Goal: Task Accomplishment & Management: Use online tool/utility

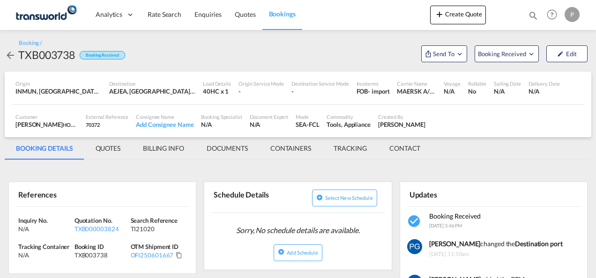
click at [459, 17] on button "Create Quote" at bounding box center [458, 15] width 56 height 19
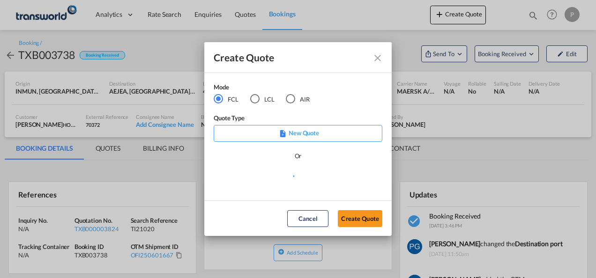
click at [289, 99] on div "AIR" at bounding box center [290, 98] width 9 height 9
click at [352, 216] on button "Create Quote" at bounding box center [360, 218] width 44 height 17
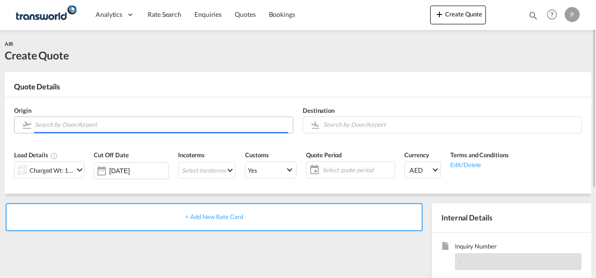
click at [116, 124] on input "Search by Door/Airport" at bounding box center [161, 125] width 253 height 16
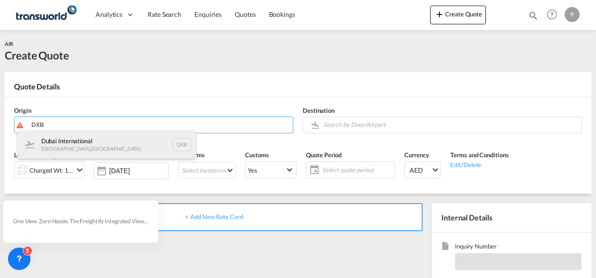
click at [107, 143] on div "Dubai International [GEOGRAPHIC_DATA] , [GEOGRAPHIC_DATA] DXB" at bounding box center [107, 145] width 178 height 28
type input "Dubai International, [GEOGRAPHIC_DATA], DXB"
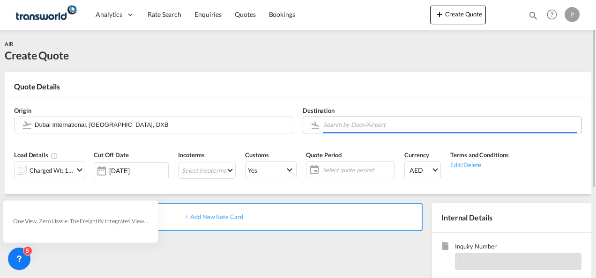
click at [348, 126] on input "Search by Door/Airport" at bounding box center [449, 125] width 253 height 16
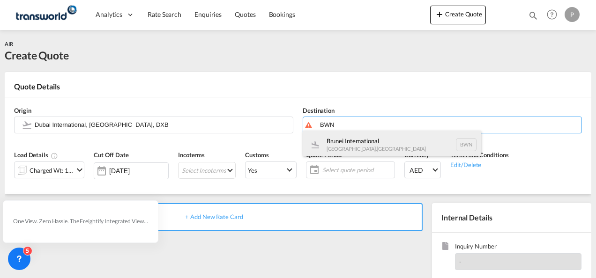
click at [349, 137] on div "Brunei International [GEOGRAPHIC_DATA] , [GEOGRAPHIC_DATA] BWN" at bounding box center [392, 145] width 178 height 28
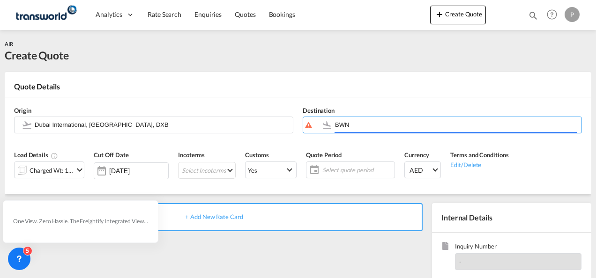
type input "[GEOGRAPHIC_DATA], [GEOGRAPHIC_DATA], BWN"
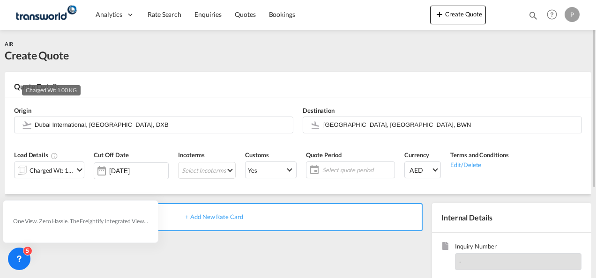
click at [61, 172] on div "Charged Wt: 1.00 KG" at bounding box center [52, 170] width 44 height 13
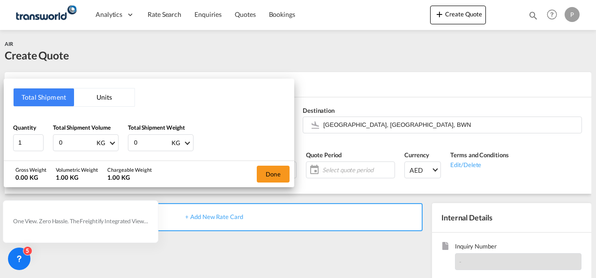
click at [80, 139] on input "0" at bounding box center [76, 143] width 37 height 16
type input "575"
click at [142, 142] on input "0" at bounding box center [151, 143] width 37 height 16
type input "575"
click at [277, 173] on button "Done" at bounding box center [273, 174] width 33 height 17
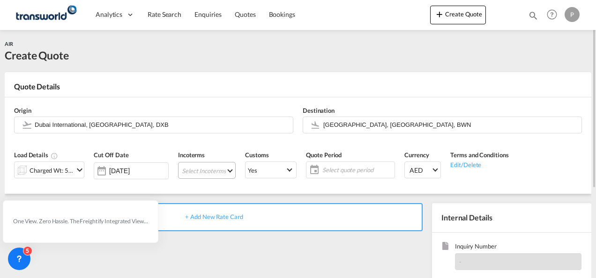
click at [207, 175] on md-select "Select Incoterms FCA - export Free Carrier EXW - export Ex Works CFR - export C…" at bounding box center [207, 170] width 58 height 17
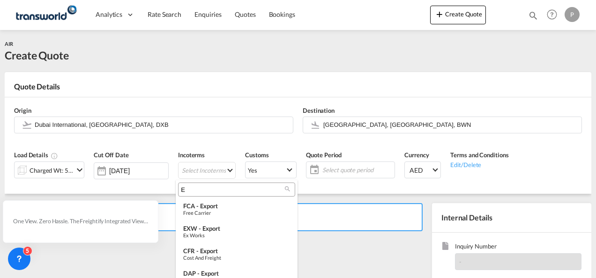
click at [202, 190] on input "E" at bounding box center [233, 189] width 104 height 8
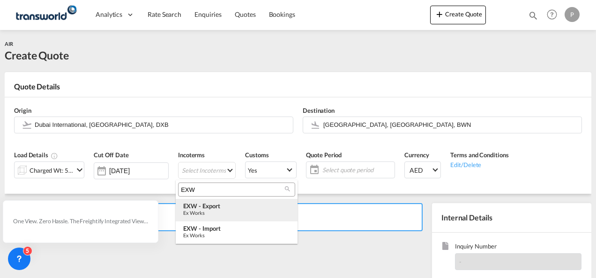
type input "EXW"
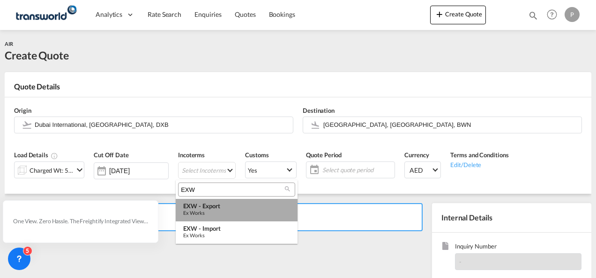
click at [205, 208] on div "EXW - export" at bounding box center [236, 205] width 107 height 7
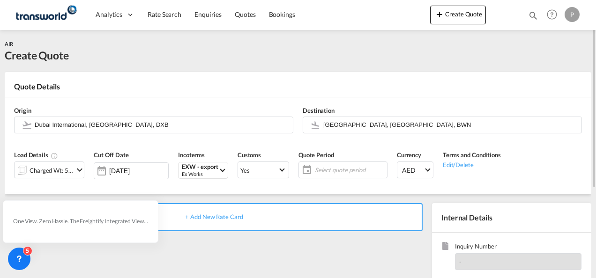
click at [331, 174] on span "Select quote period" at bounding box center [350, 170] width 70 height 8
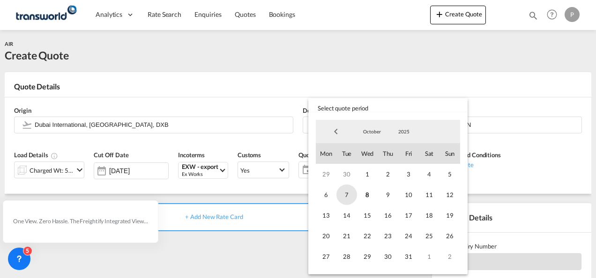
click at [355, 193] on span "7" at bounding box center [346, 195] width 21 height 21
click at [408, 249] on span "31" at bounding box center [408, 256] width 21 height 21
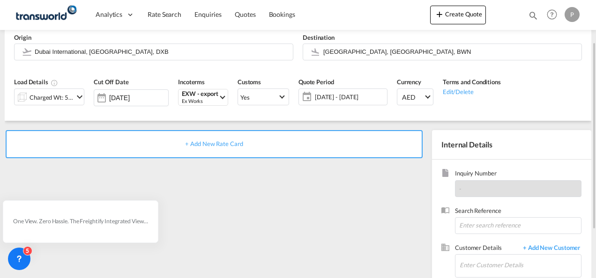
scroll to position [77, 0]
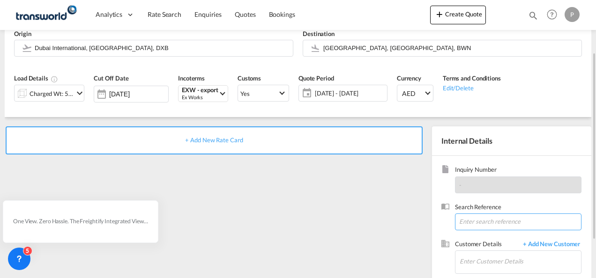
click at [504, 222] on input at bounding box center [518, 222] width 126 height 17
type input "TWG1055"
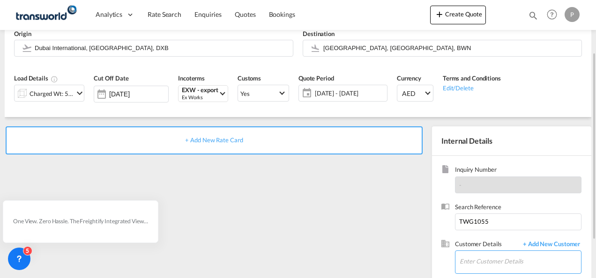
click at [478, 260] on input "Enter Customer Details" at bounding box center [519, 261] width 121 height 21
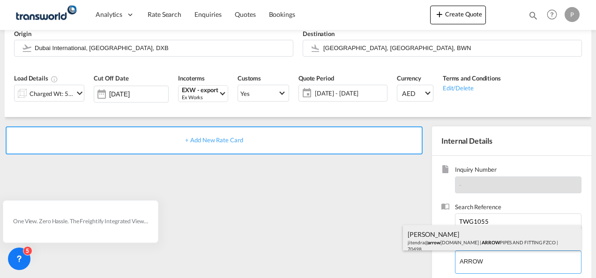
click at [459, 242] on div "[PERSON_NAME] [PERSON_NAME]@ arrow [DOMAIN_NAME] | ARROW PIPES AND FITTING FZCO…" at bounding box center [492, 241] width 178 height 32
type input "ARROW PIPES AND FITTING FZCO, [PERSON_NAME], [PERSON_NAME][EMAIL_ADDRESS][DOMAI…"
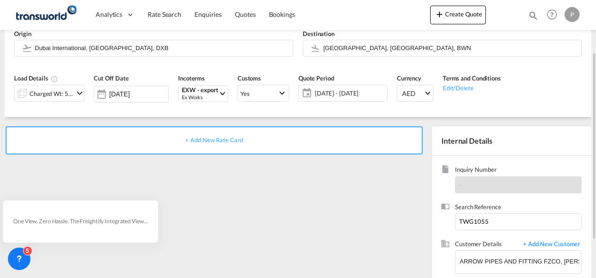
click at [229, 140] on span "+ Add New Rate Card" at bounding box center [214, 139] width 58 height 7
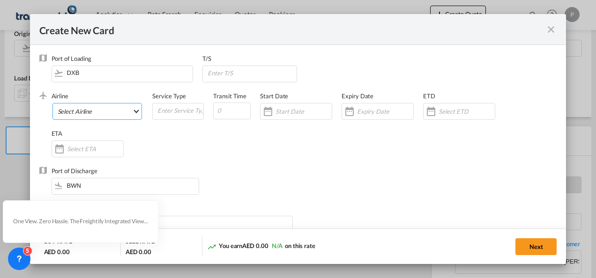
click at [95, 112] on md-select "Select Airline AIR EXPRESS S.A. (1166- / -) CMA CGM Air Cargo (1140-2C / -) DDW…" at bounding box center [97, 111] width 90 height 17
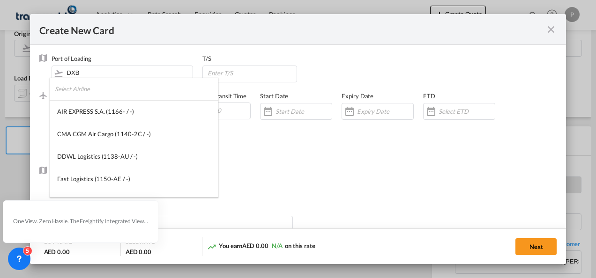
click at [91, 90] on input "search" at bounding box center [136, 89] width 163 height 22
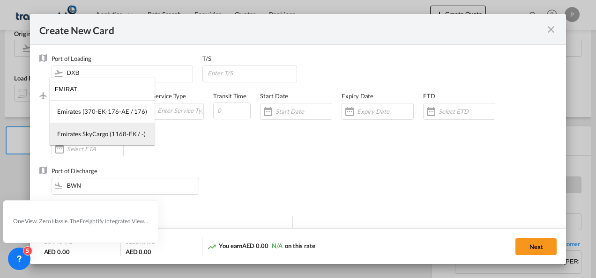
type input "EMIRAT"
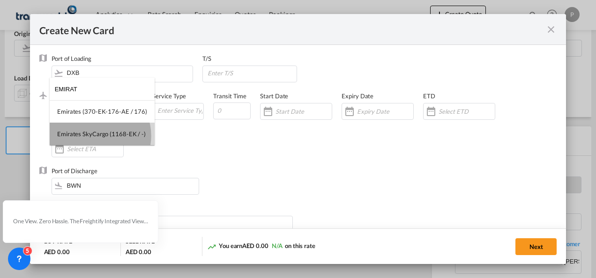
click at [95, 136] on div "Emirates SkyCargo (1168-EK / -)" at bounding box center [101, 134] width 89 height 8
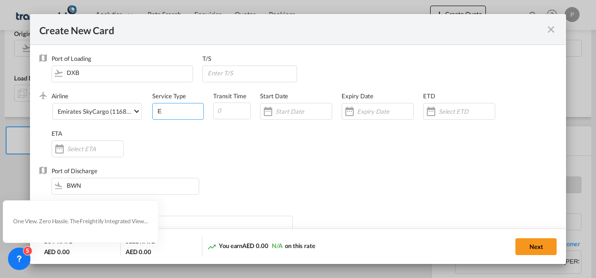
click at [167, 113] on input "E" at bounding box center [179, 111] width 47 height 14
type input "EXW EXPORT"
click at [380, 103] on div "Create New CardPort ..." at bounding box center [377, 111] width 72 height 17
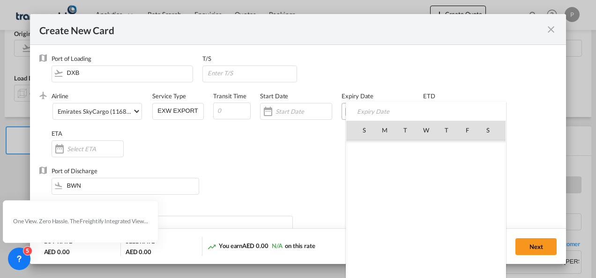
scroll to position [217064, 0]
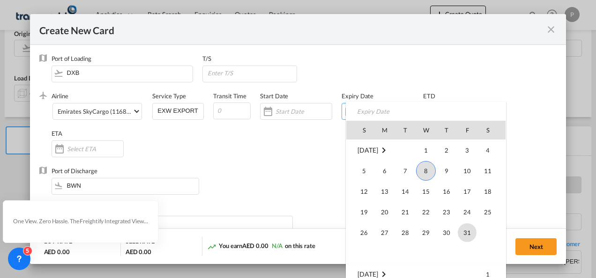
click at [464, 229] on span "31" at bounding box center [467, 232] width 19 height 19
type input "[DATE]"
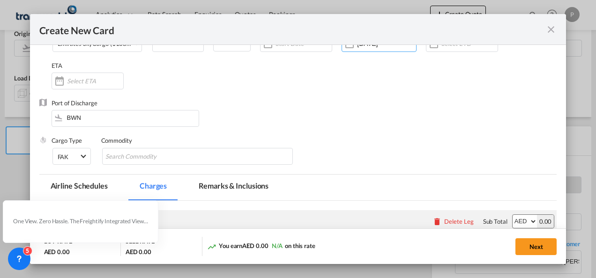
scroll to position [69, 0]
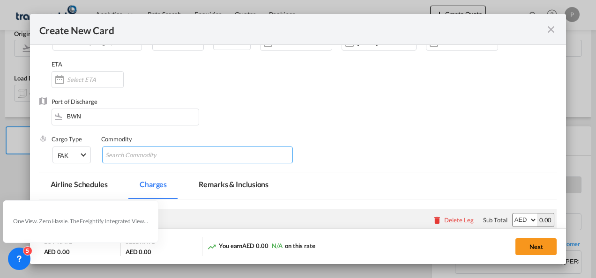
click at [159, 153] on input "Chips input." at bounding box center [148, 155] width 86 height 15
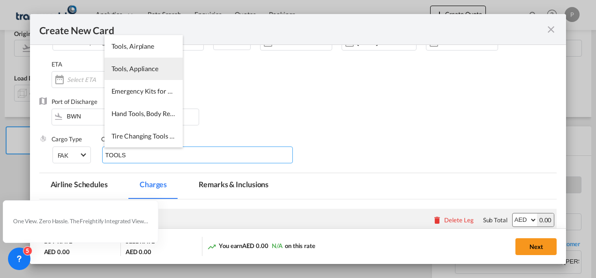
type input "TOOLS"
click at [138, 76] on li "Tools, Appliance" at bounding box center [143, 69] width 78 height 22
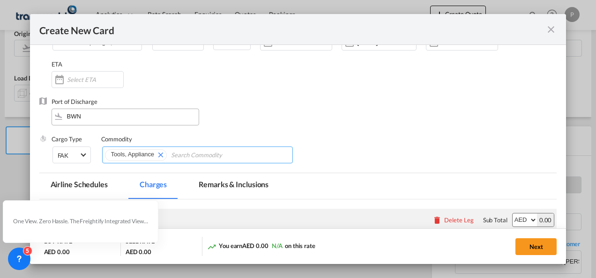
scroll to position [172, 0]
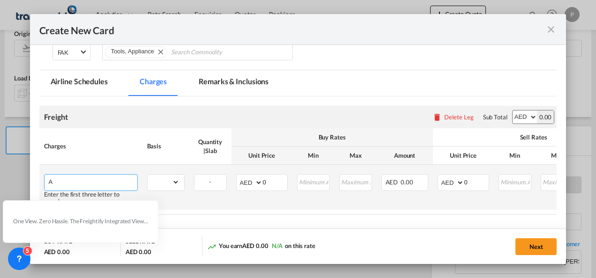
click at [94, 187] on input "A" at bounding box center [93, 182] width 89 height 14
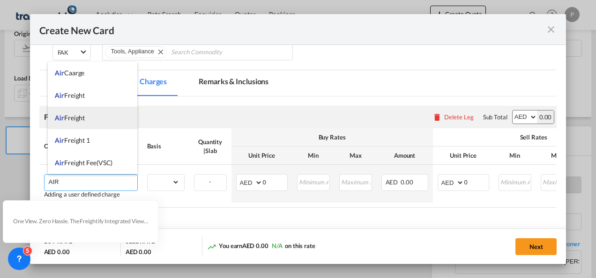
click at [90, 109] on li "Air Freight" at bounding box center [92, 118] width 89 height 22
type input "Air Freight"
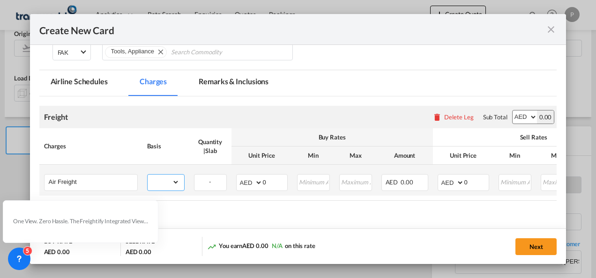
click at [175, 184] on select "gross_weight volumetric_weight per_shipment per_bl per_km % on air freight per_…" at bounding box center [164, 182] width 32 height 15
select select "per_shipment"
click at [148, 175] on select "gross_weight volumetric_weight per_shipment per_bl per_km % on air freight per_…" at bounding box center [164, 182] width 32 height 15
click at [481, 182] on input "0" at bounding box center [476, 182] width 24 height 14
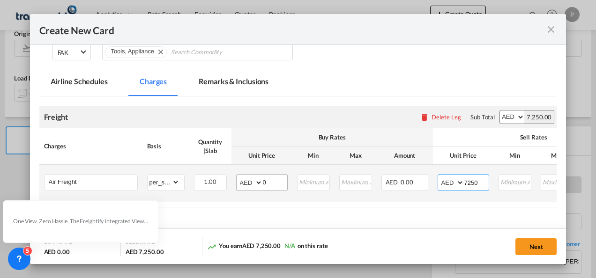
type input "7250"
click at [269, 185] on input "0" at bounding box center [275, 182] width 24 height 14
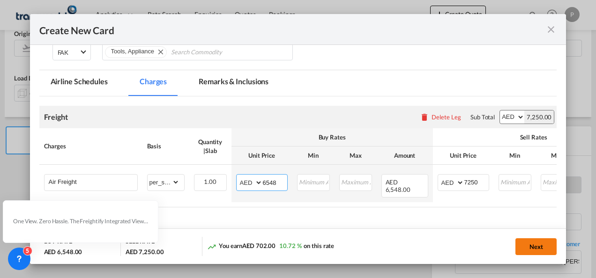
type input "6548"
click at [532, 247] on button "Next" at bounding box center [535, 246] width 41 height 17
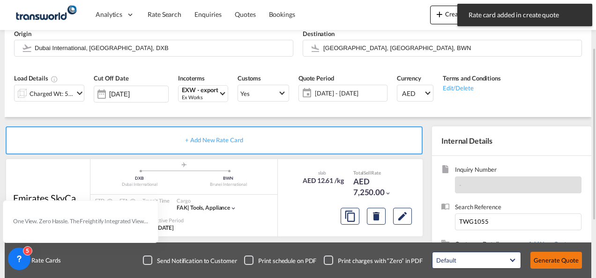
click at [554, 263] on button "Generate Quote" at bounding box center [556, 260] width 52 height 17
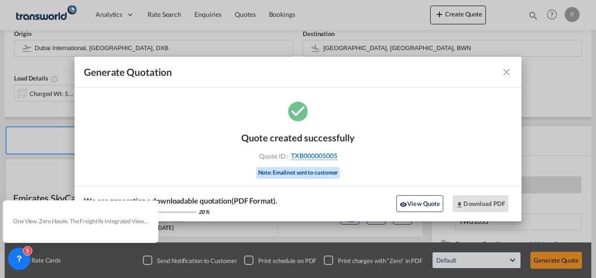
click at [323, 155] on span "TXB000005005" at bounding box center [314, 156] width 46 height 8
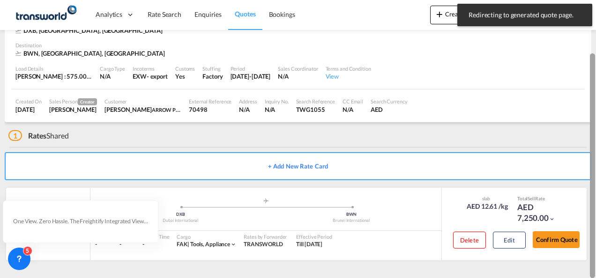
scroll to position [57, 0]
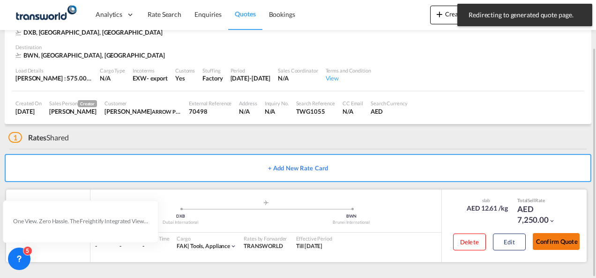
click at [563, 243] on button "Confirm Quote" at bounding box center [555, 241] width 47 height 17
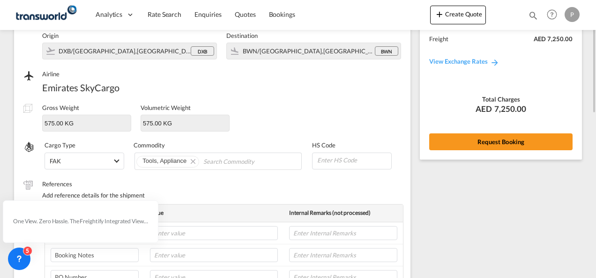
scroll to position [19, 0]
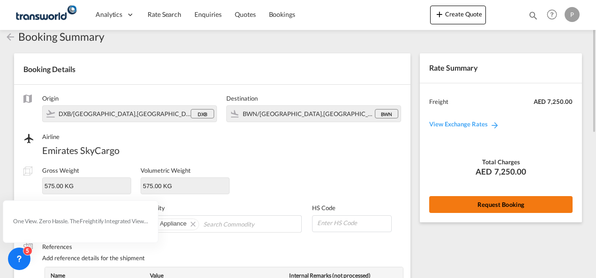
click at [494, 197] on button "Request Booking" at bounding box center [500, 204] width 143 height 17
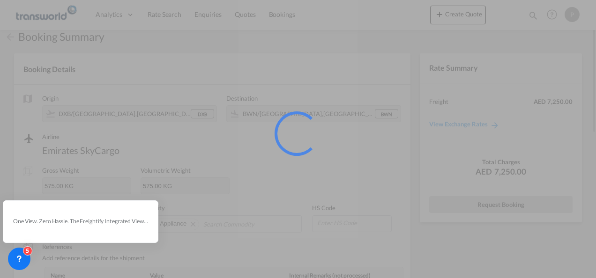
scroll to position [17, 0]
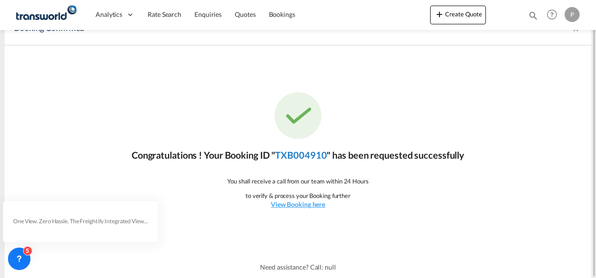
click at [301, 154] on link "TXB004910" at bounding box center [301, 154] width 52 height 11
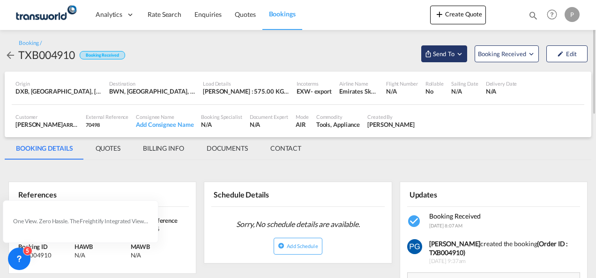
click at [446, 46] on button "Send To" at bounding box center [444, 53] width 46 height 17
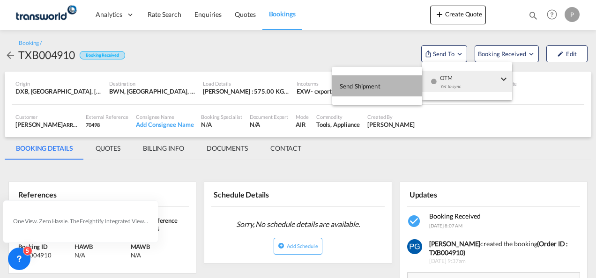
click at [405, 83] on button "Send Shipment" at bounding box center [377, 85] width 90 height 21
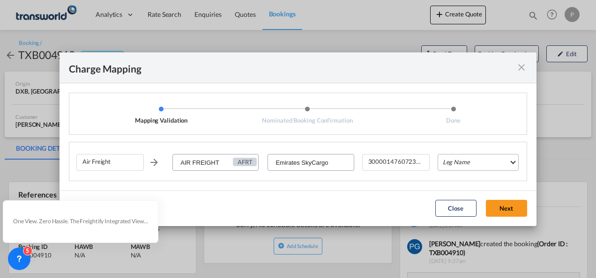
click at [466, 159] on md-select "Leg Name HANDLING ORIGIN HANDLING DESTINATION OTHERS TL PICK UP CUSTOMS ORIGIN …" at bounding box center [477, 162] width 81 height 17
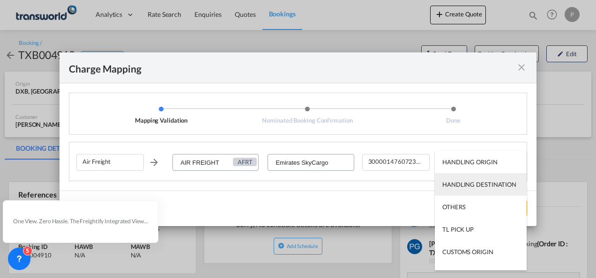
scroll to position [60, 0]
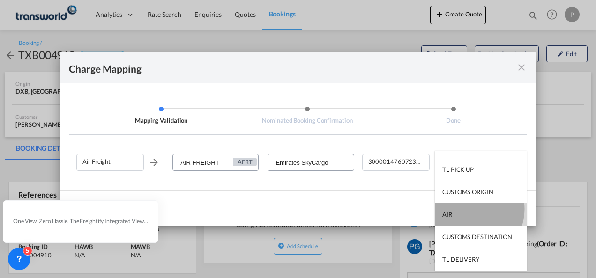
click at [471, 209] on md-option "AIR" at bounding box center [481, 214] width 92 height 22
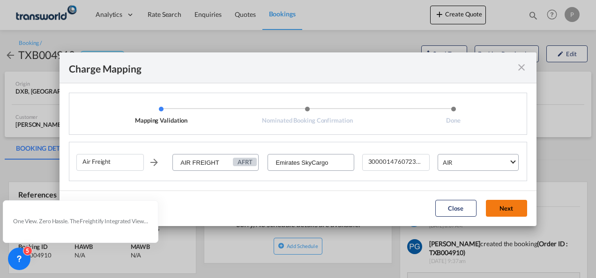
click at [499, 209] on button "Next" at bounding box center [506, 208] width 41 height 17
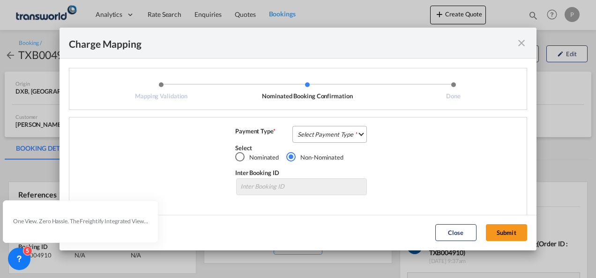
click at [335, 133] on md-select "Select Payment Type COLLECT PREPAID" at bounding box center [329, 134] width 74 height 17
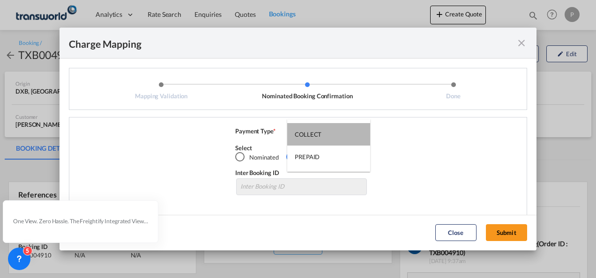
click at [335, 133] on md-option "COLLECT" at bounding box center [328, 134] width 83 height 22
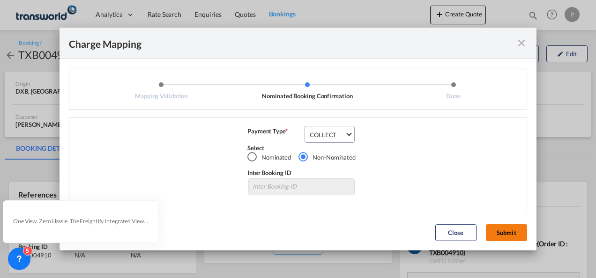
click at [503, 236] on button "Submit" at bounding box center [506, 232] width 41 height 17
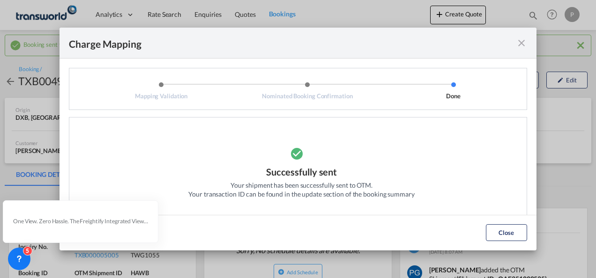
click at [521, 43] on md-icon "icon-close fg-AAA8AD cursor" at bounding box center [521, 42] width 11 height 11
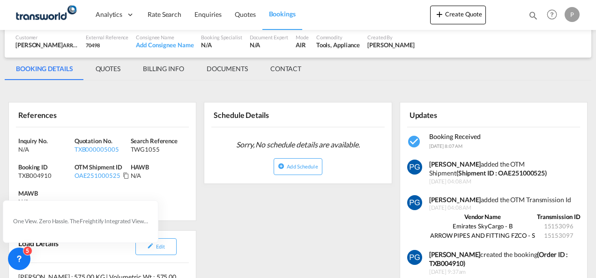
scroll to position [107, 0]
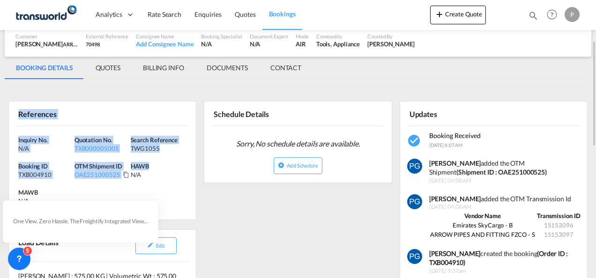
drag, startPoint x: 16, startPoint y: 111, endPoint x: 188, endPoint y: 168, distance: 180.4
click at [188, 168] on div "References Inquiry No. N/A Quotation No. TXB000005005 Search Reference TWG1055 …" at bounding box center [102, 160] width 188 height 119
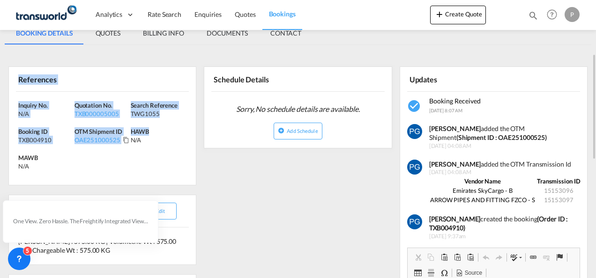
click at [27, 90] on div "References" at bounding box center [102, 79] width 173 height 24
drag, startPoint x: 17, startPoint y: 77, endPoint x: 37, endPoint y: 171, distance: 96.2
click at [37, 171] on div "References Inquiry No. N/A Quotation No. TXB000005005 Search Reference TWG1055 …" at bounding box center [102, 126] width 188 height 119
copy div "References Inquiry No. N/A Quotation No. TXB000005005 Search Reference TWG1055 …"
